Goal: Obtain resource: Download file/media

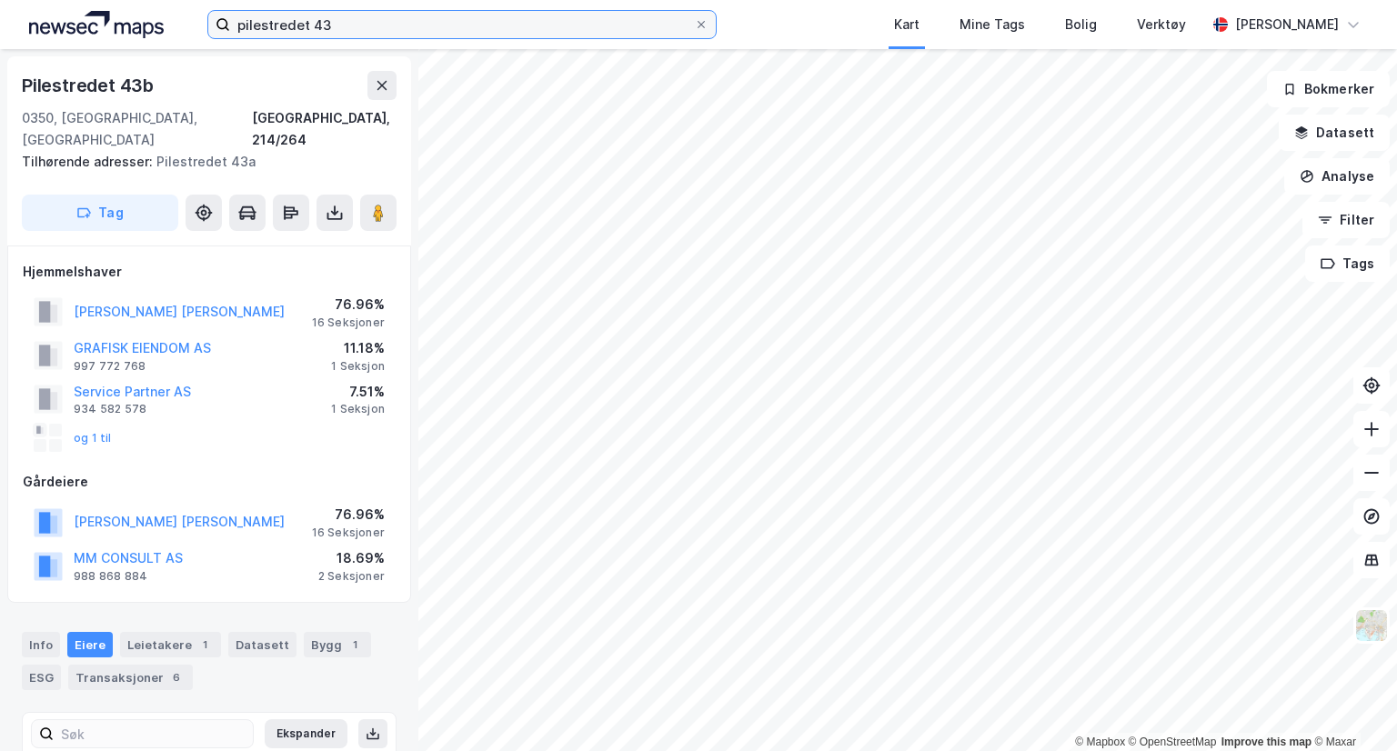
click at [467, 26] on input "pilestredet 43" at bounding box center [462, 24] width 464 height 27
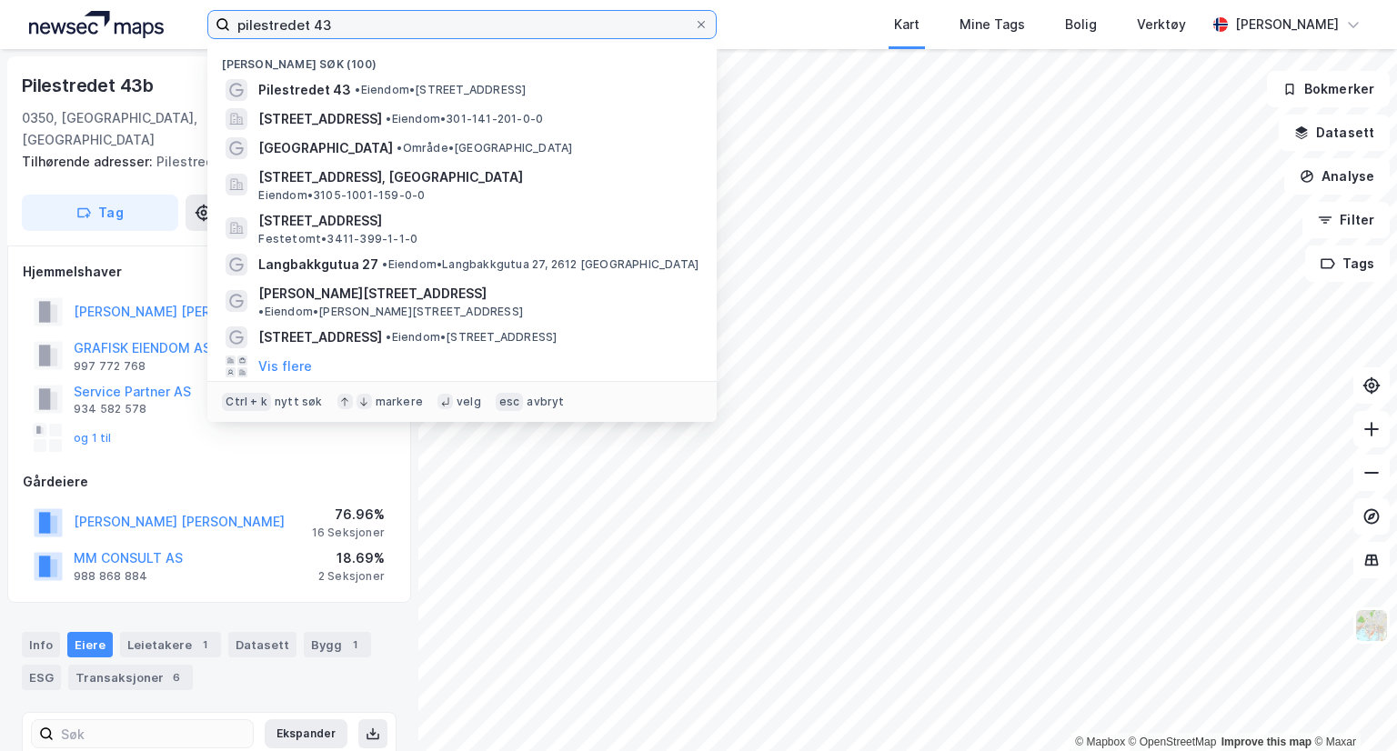
click at [467, 26] on input "pilestredet 43" at bounding box center [462, 24] width 464 height 27
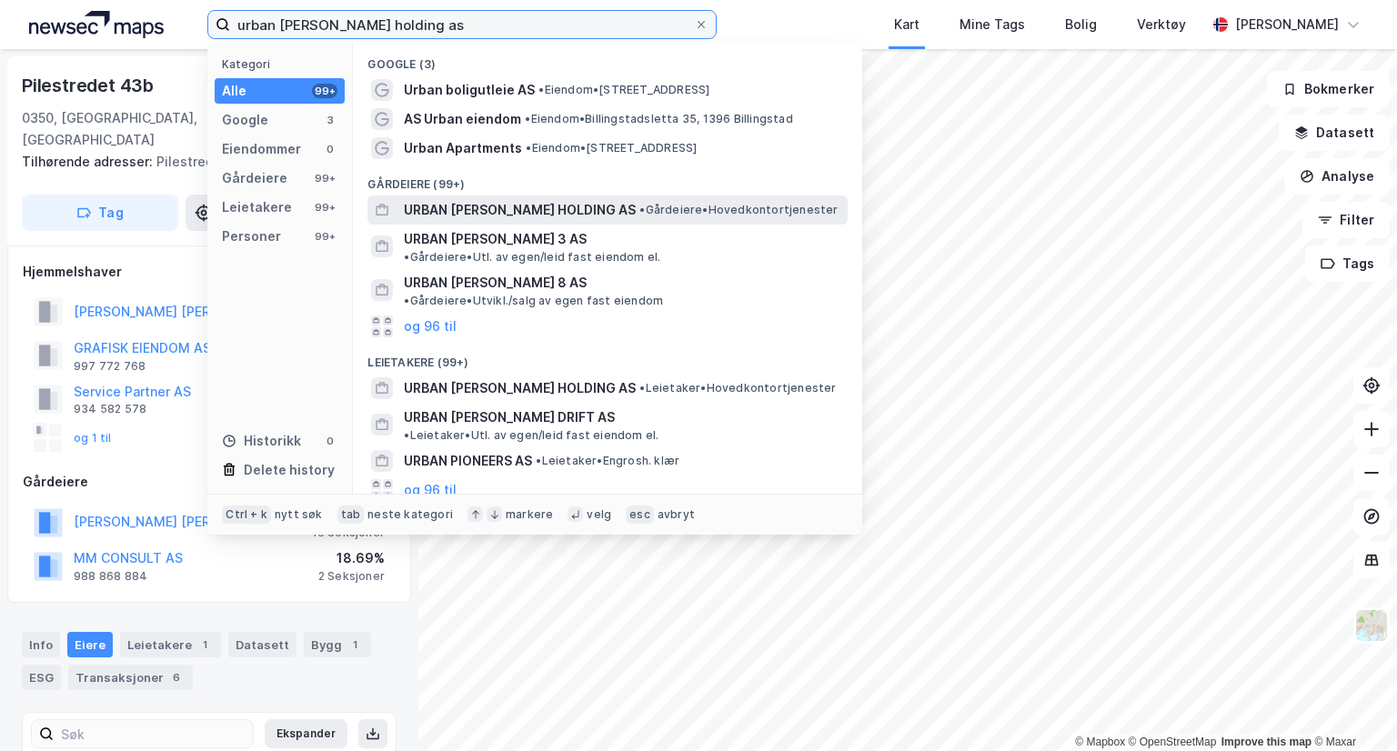
type input "urban [PERSON_NAME] holding as"
click at [571, 201] on span "URBAN [PERSON_NAME] HOLDING AS" at bounding box center [520, 210] width 232 height 22
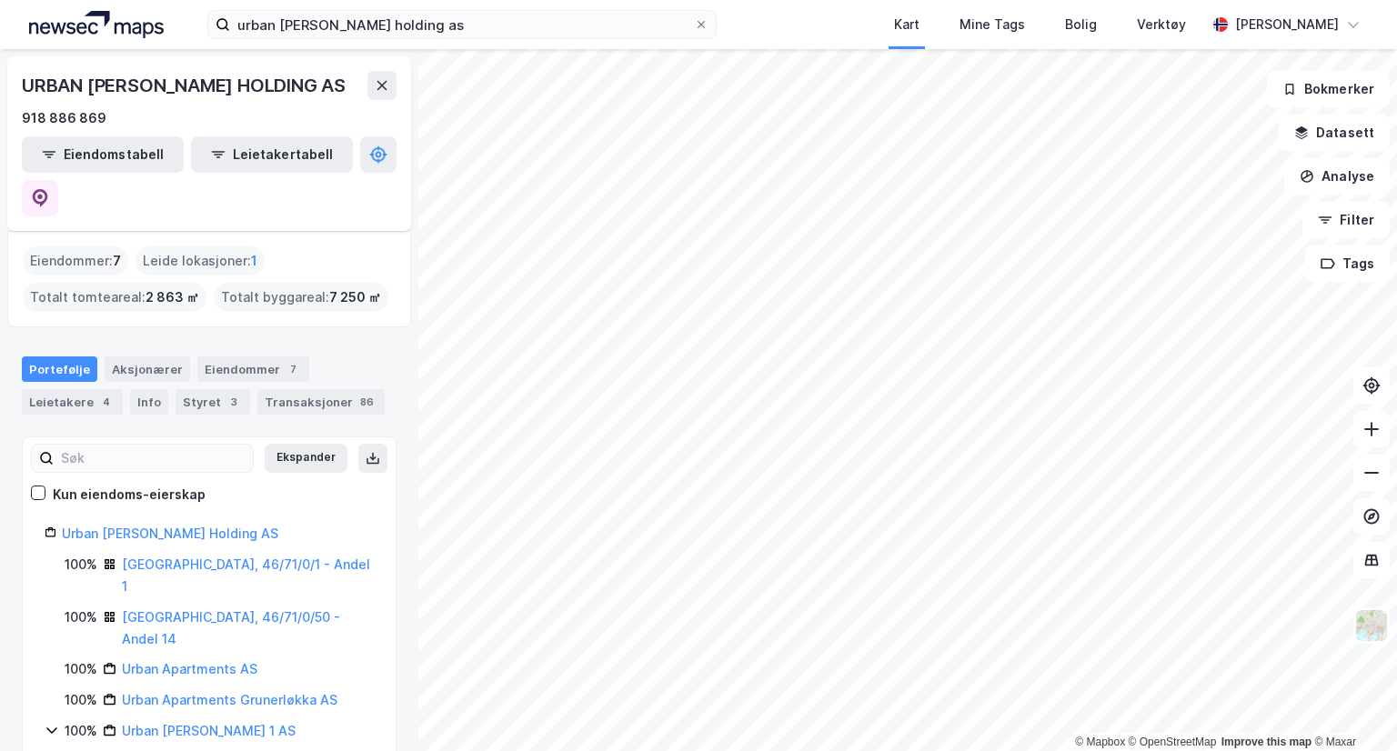
scroll to position [182, 0]
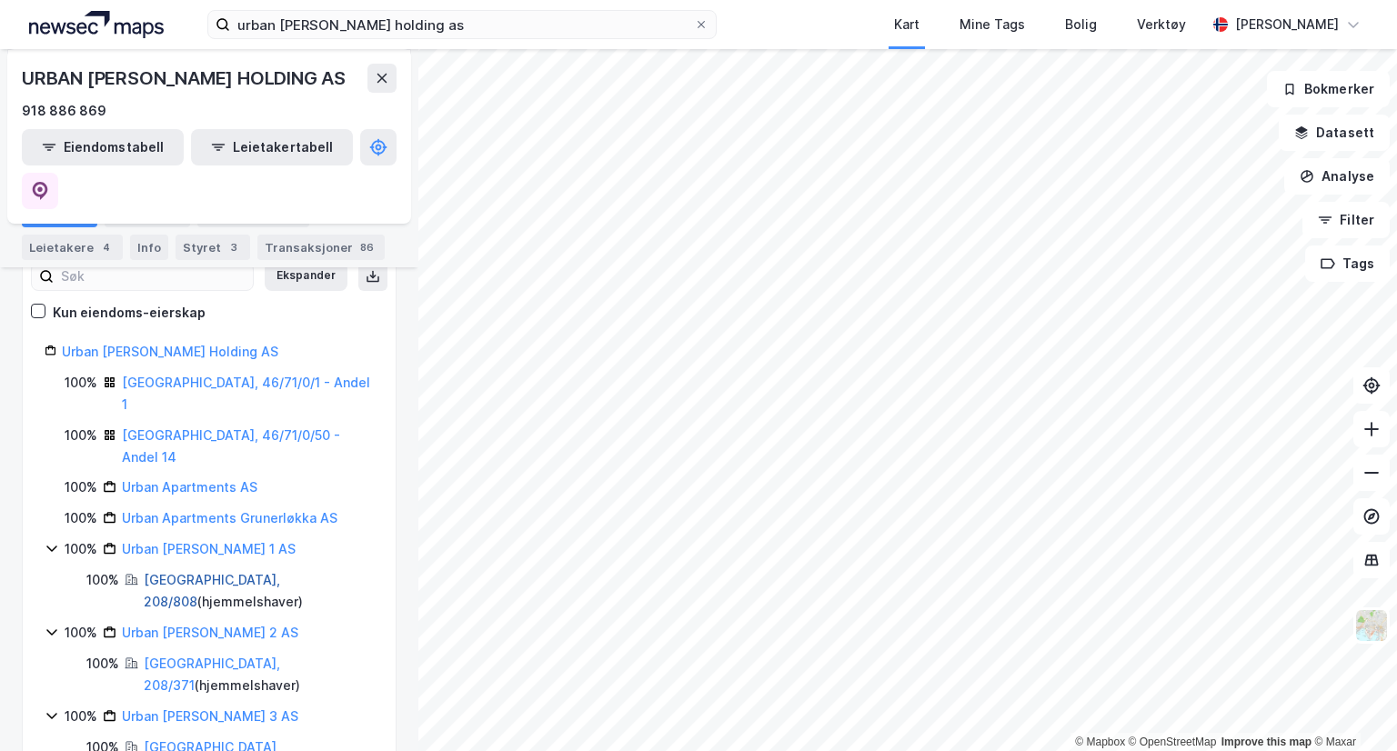
click at [203, 572] on link "[GEOGRAPHIC_DATA], 208/808" at bounding box center [212, 590] width 136 height 37
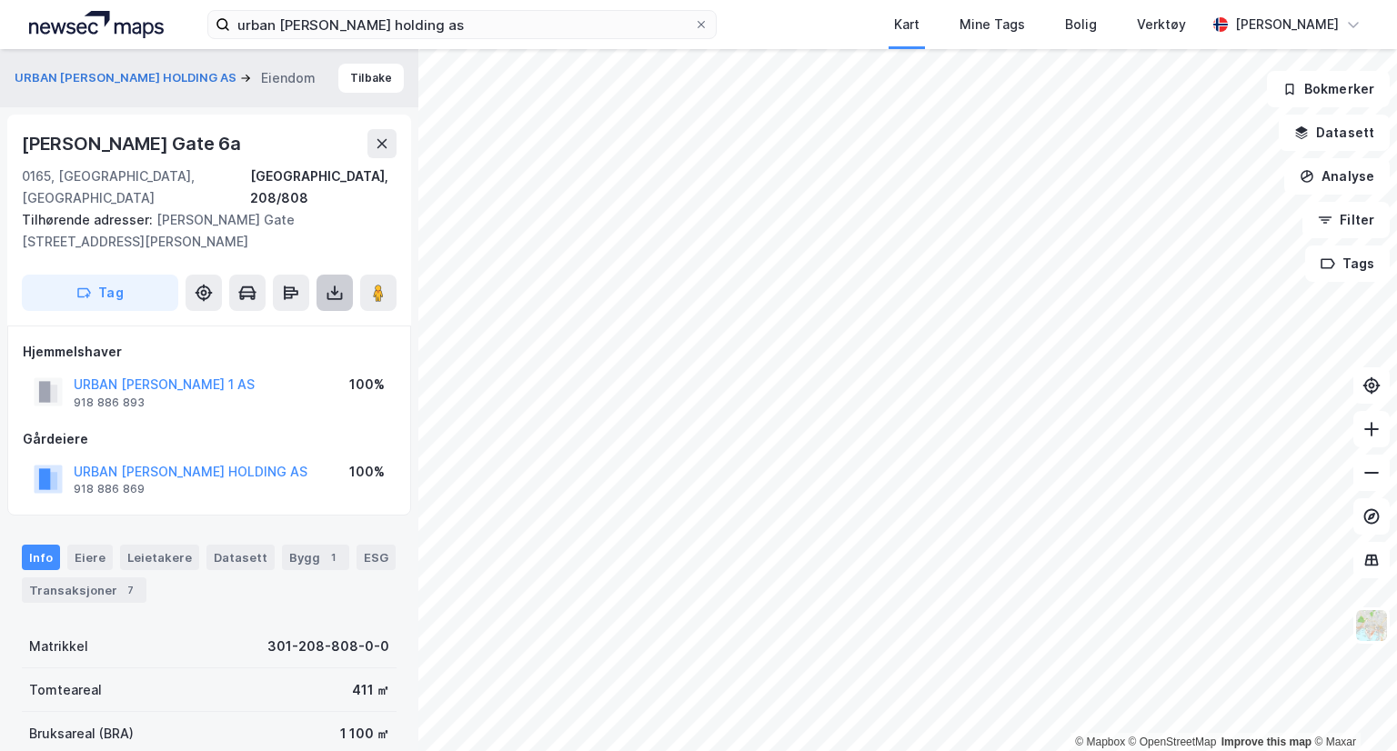
click at [340, 284] on icon at bounding box center [335, 293] width 18 height 18
click at [289, 322] on div "Last ned grunnbok" at bounding box center [244, 329] width 105 height 15
